Goal: Navigation & Orientation: Find specific page/section

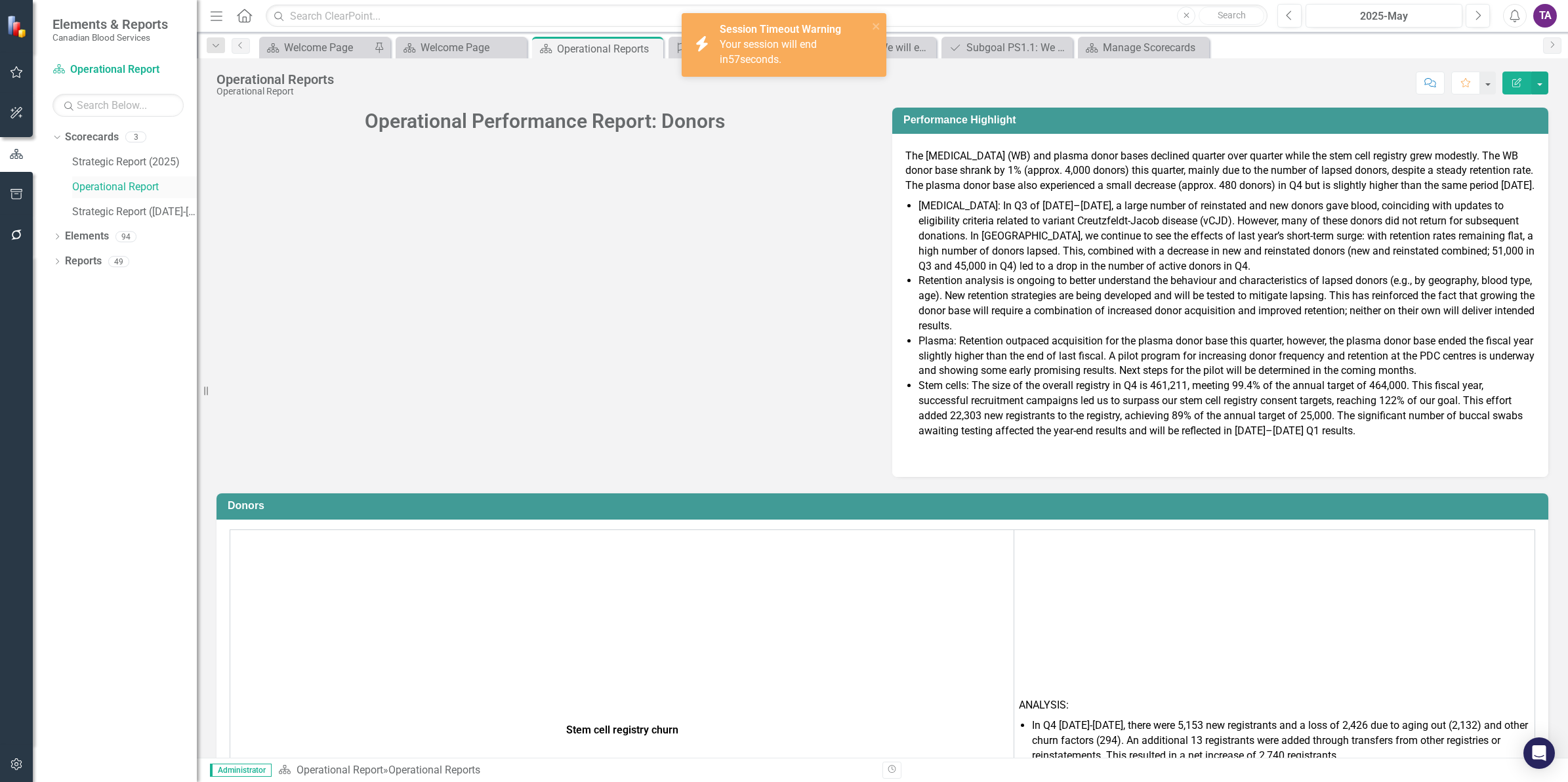
scroll to position [7446, 0]
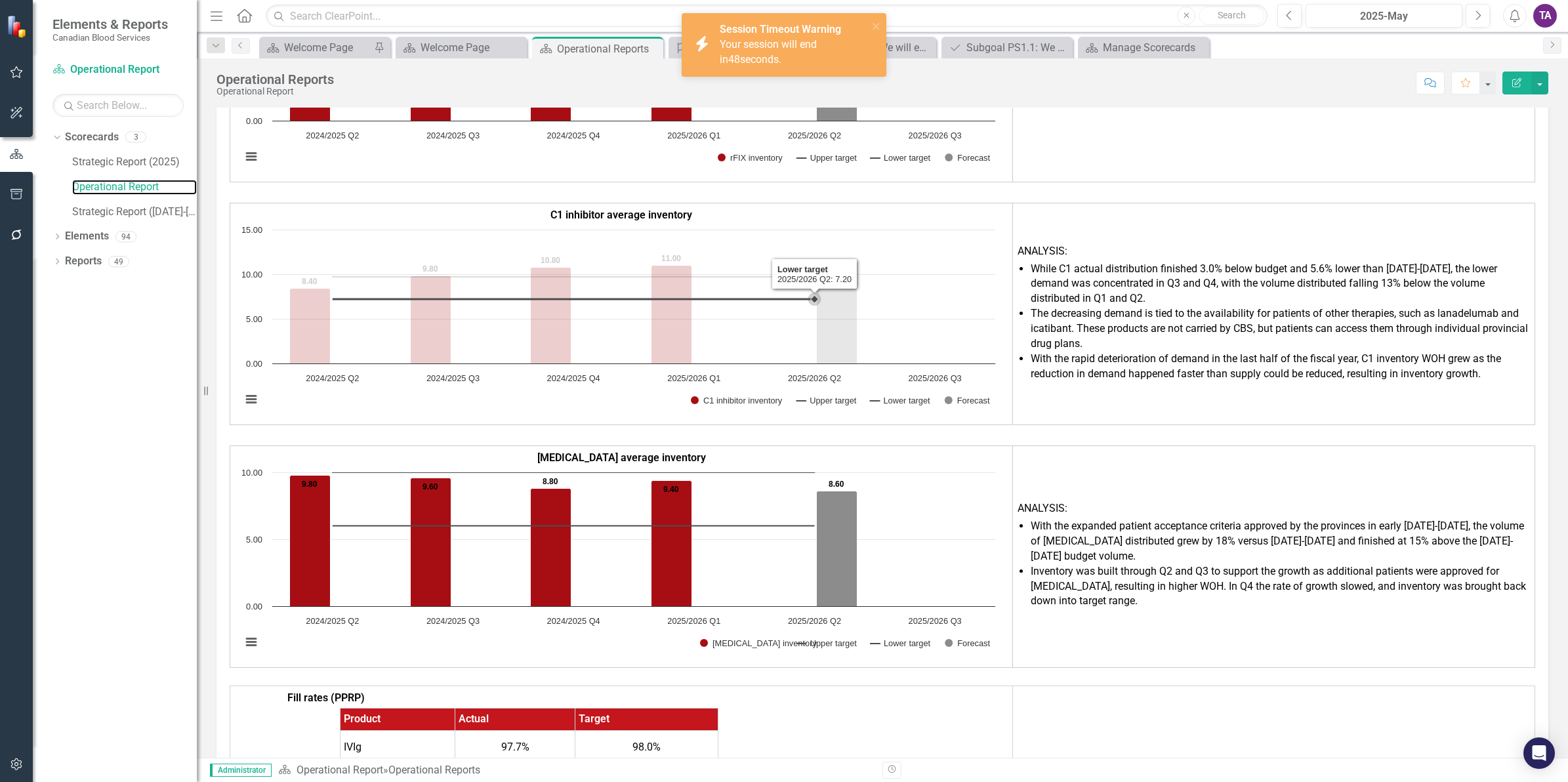
click at [926, 256] on rect "Interactive chart" at bounding box center [618, 321] width 767 height 196
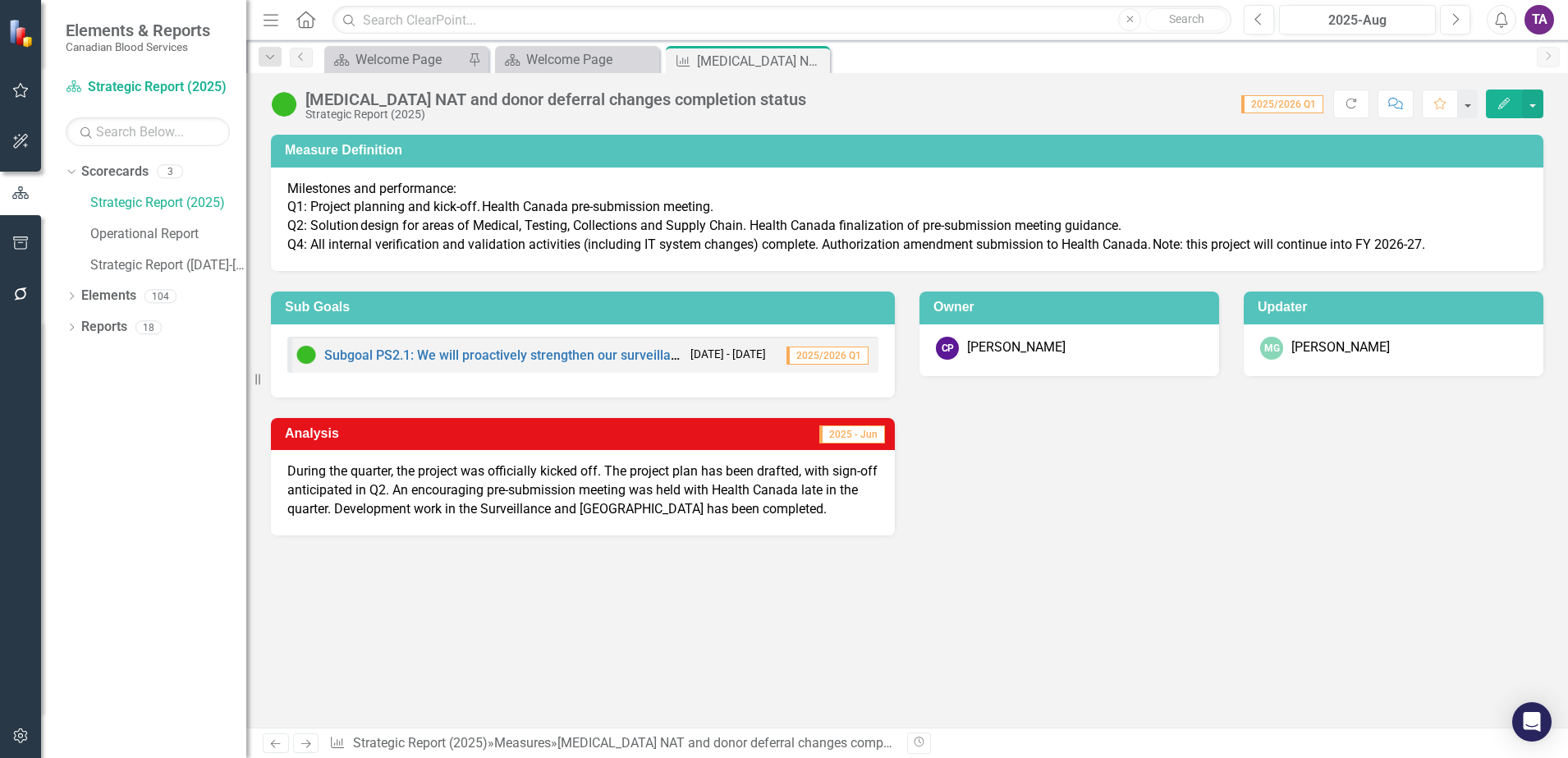
click at [304, 20] on icon "Home" at bounding box center [305, 19] width 22 height 17
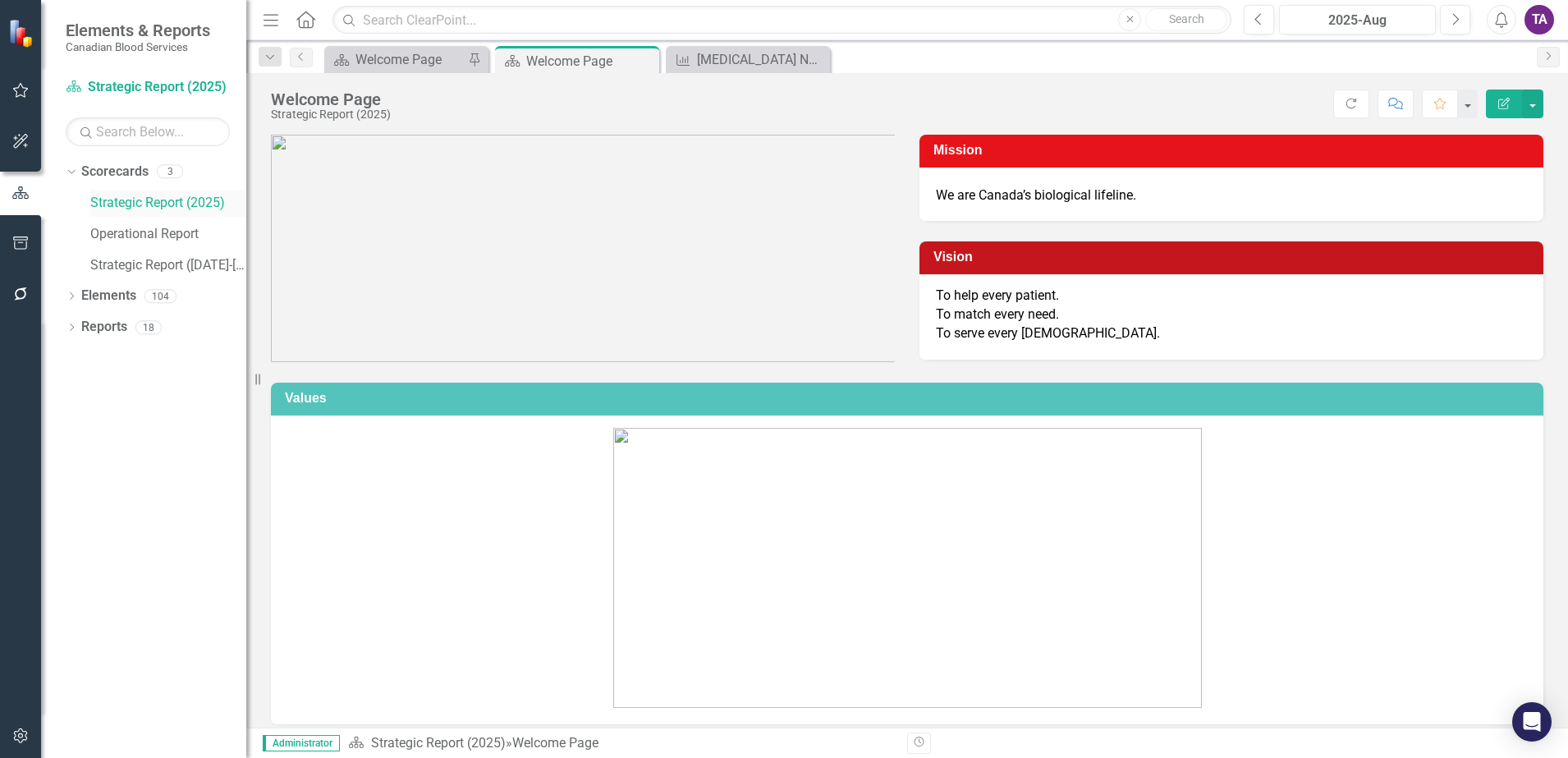
click at [160, 203] on link "Strategic Report (2025)" at bounding box center [167, 203] width 156 height 19
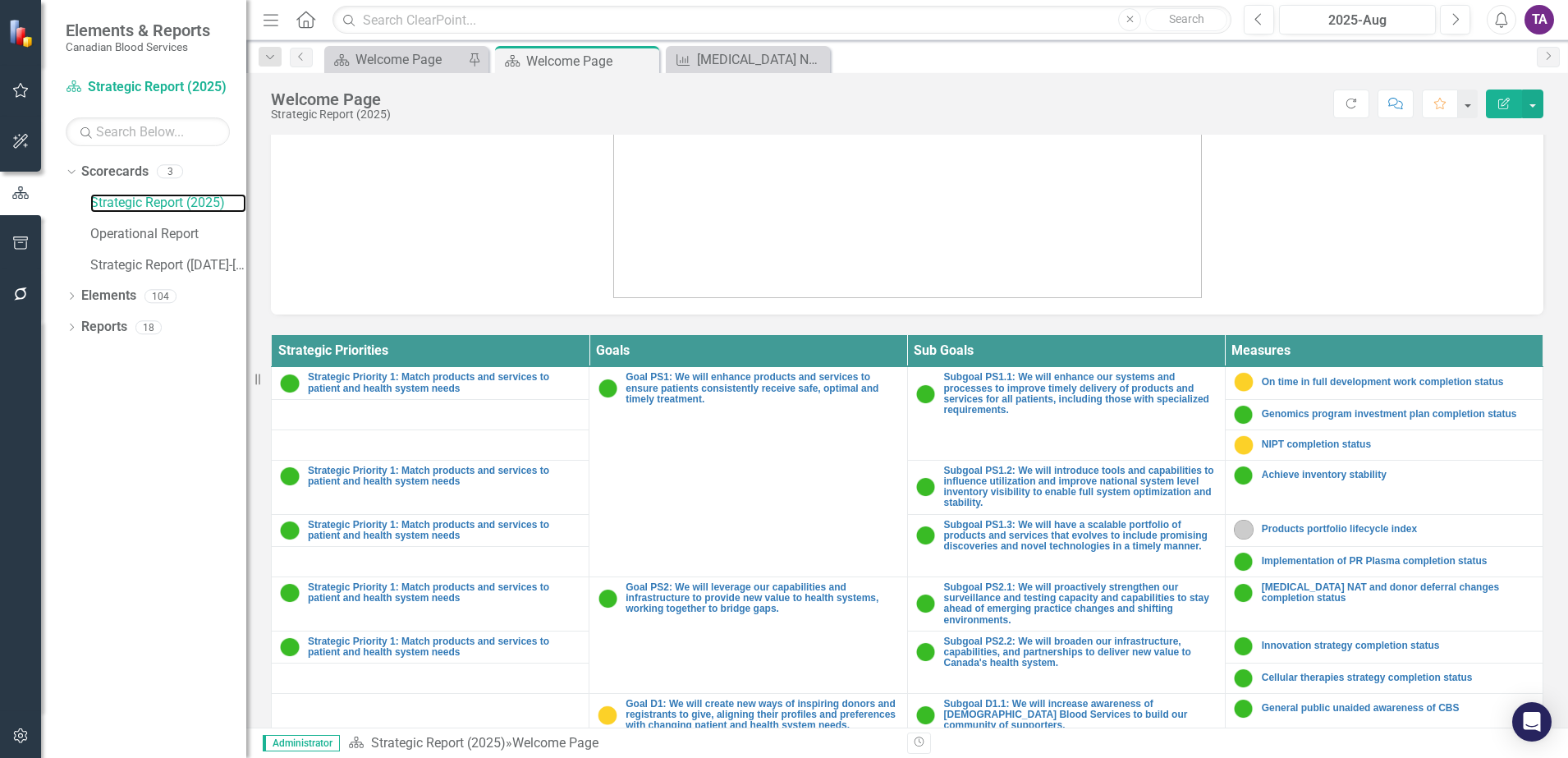
scroll to position [294, 0]
